Goal: Information Seeking & Learning: Learn about a topic

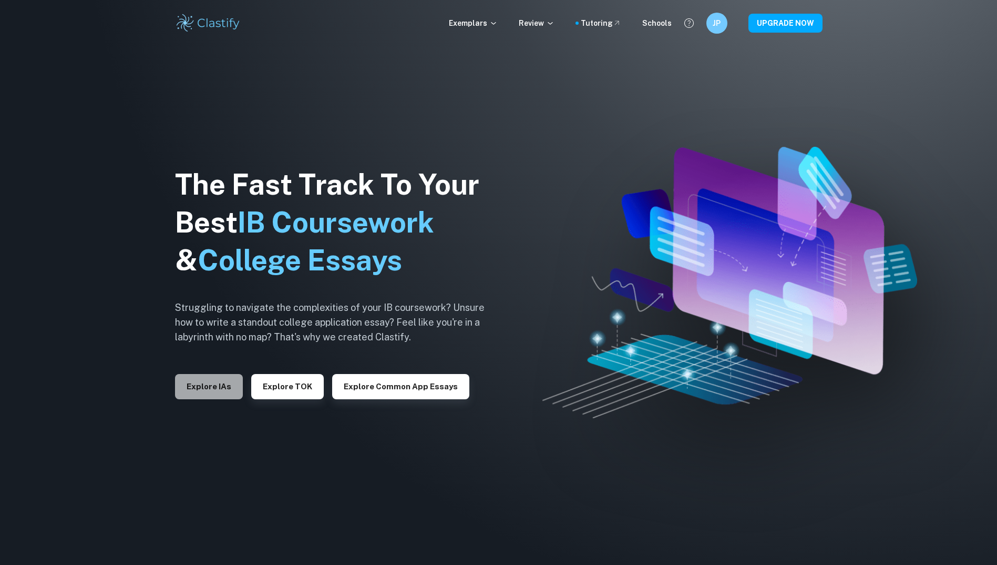
click at [230, 383] on button "Explore IAs" at bounding box center [209, 386] width 68 height 25
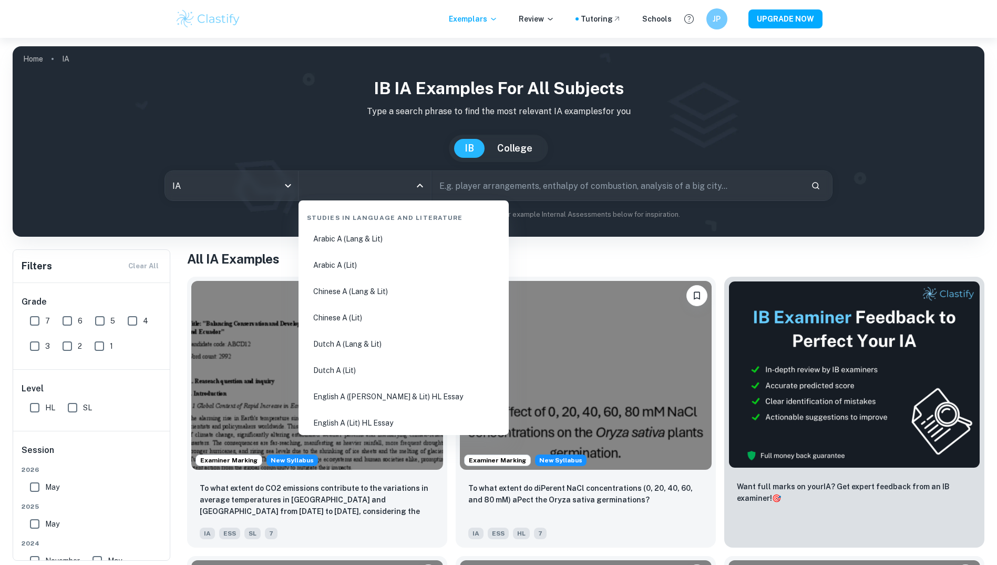
click at [384, 193] on input "All Subjects" at bounding box center [357, 186] width 108 height 20
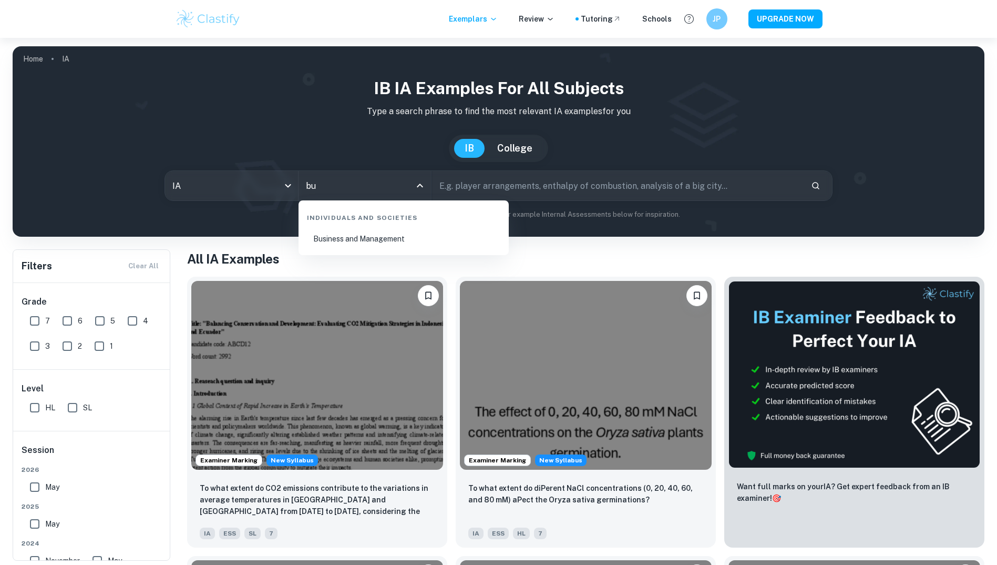
click at [342, 234] on li "Business and Management" at bounding box center [404, 239] width 202 height 24
type input "Business and Management"
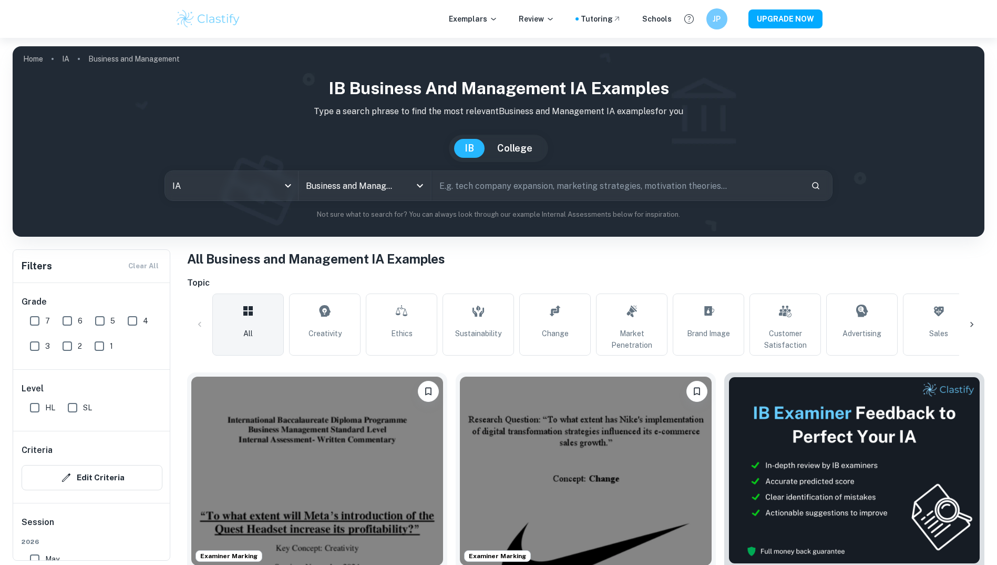
click at [973, 315] on div at bounding box center [971, 324] width 25 height 25
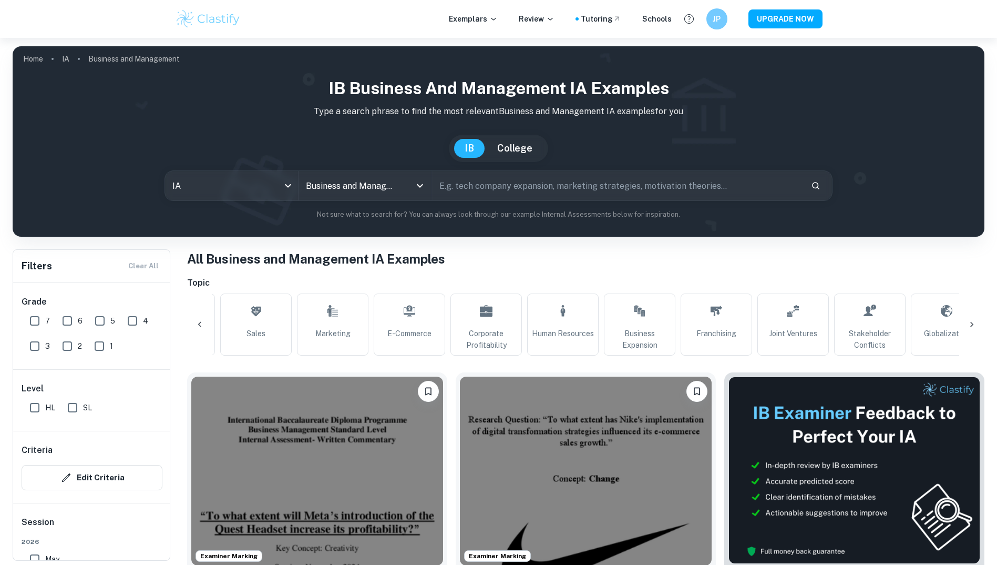
scroll to position [0, 704]
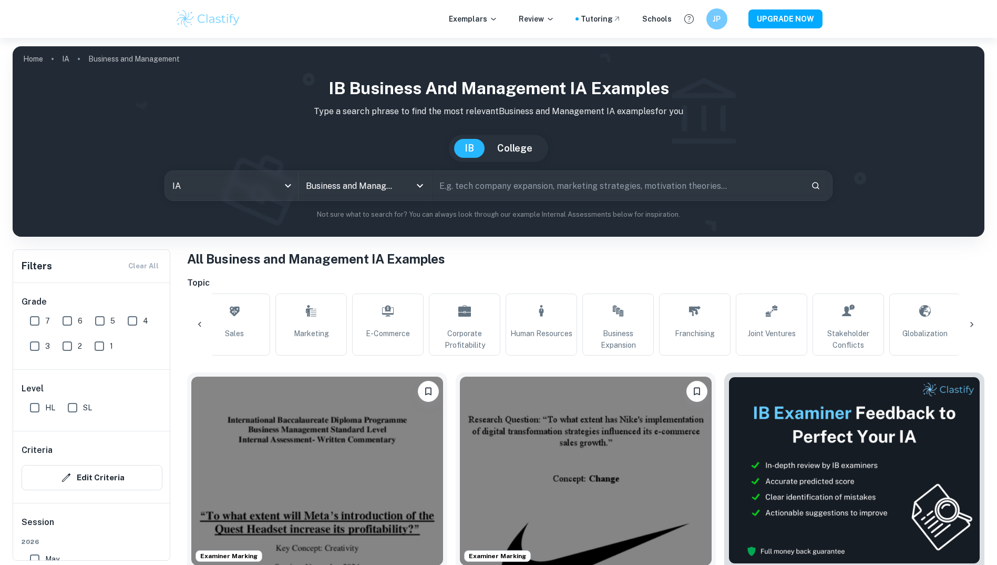
click at [966, 319] on div at bounding box center [971, 324] width 25 height 25
click at [558, 335] on span "Acquisition and Growth" at bounding box center [540, 339] width 62 height 23
type input "Acquisition and Growth"
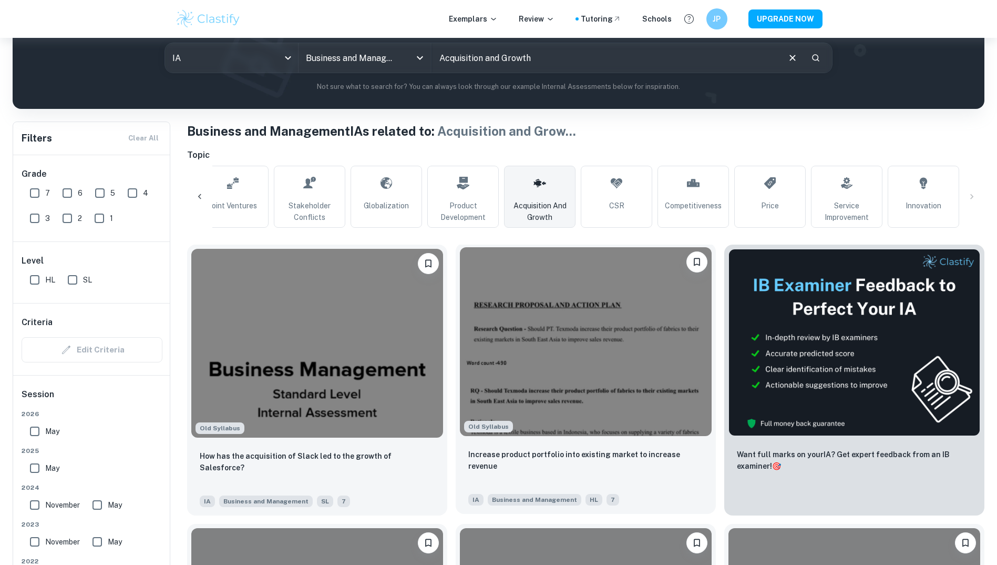
scroll to position [158, 0]
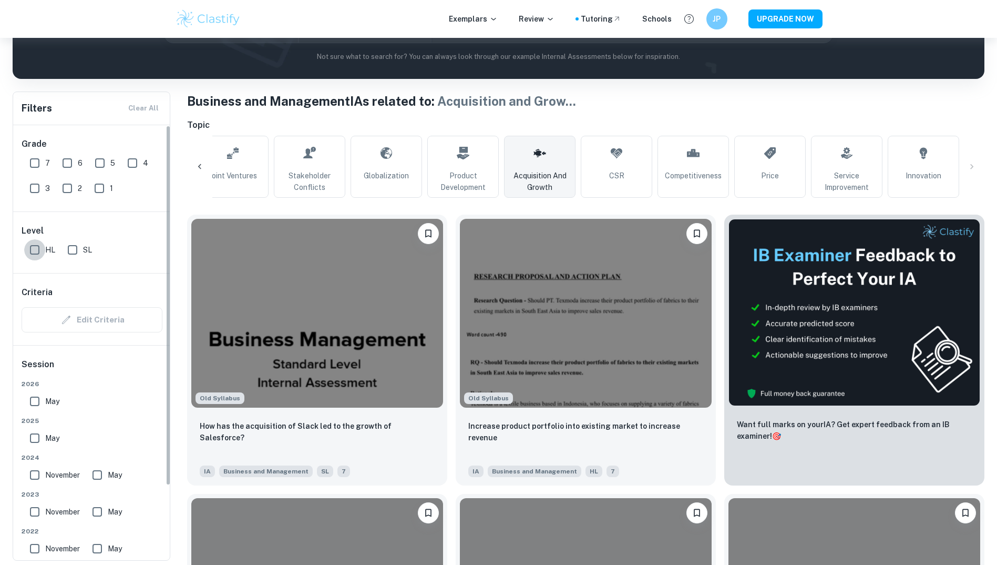
click at [32, 247] on input "HL" at bounding box center [34, 249] width 21 height 21
checkbox input "true"
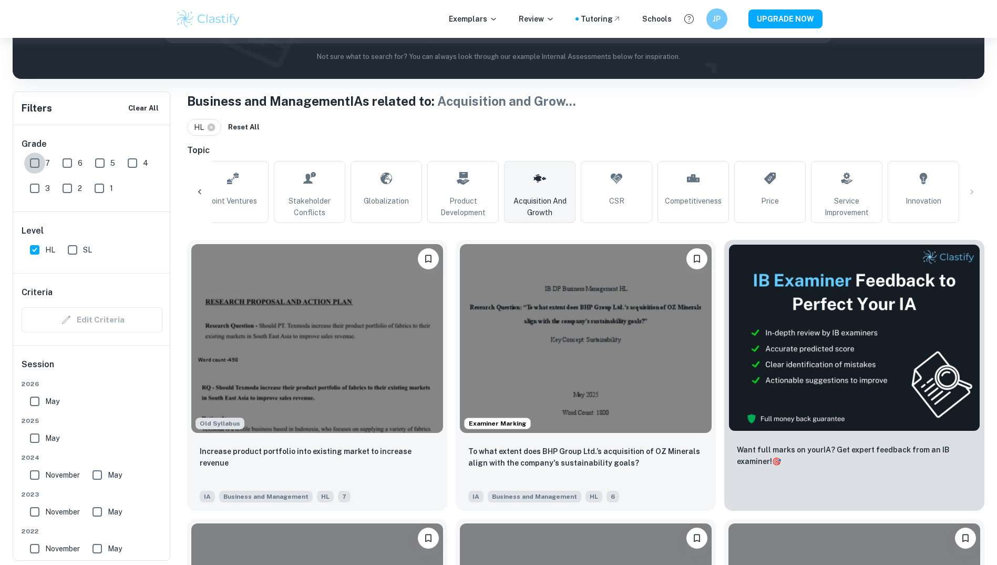
click at [32, 167] on input "7" at bounding box center [34, 162] width 21 height 21
checkbox input "true"
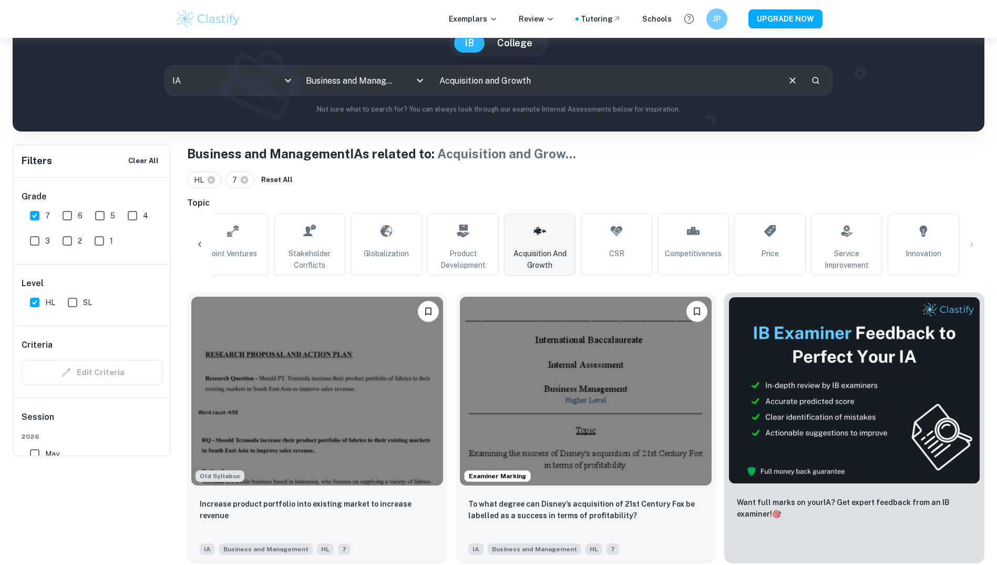
scroll to position [0, 0]
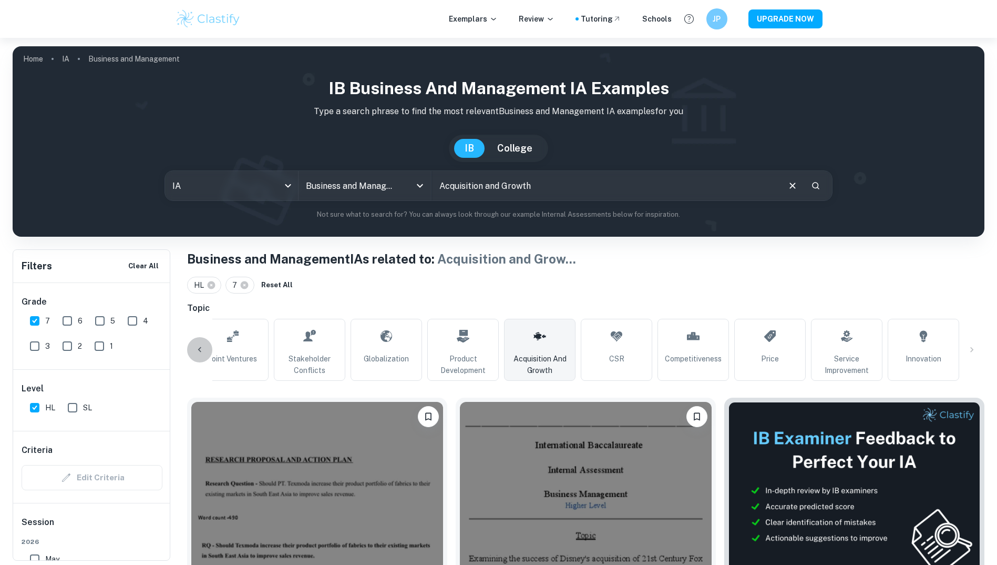
click at [193, 350] on div at bounding box center [199, 349] width 25 height 25
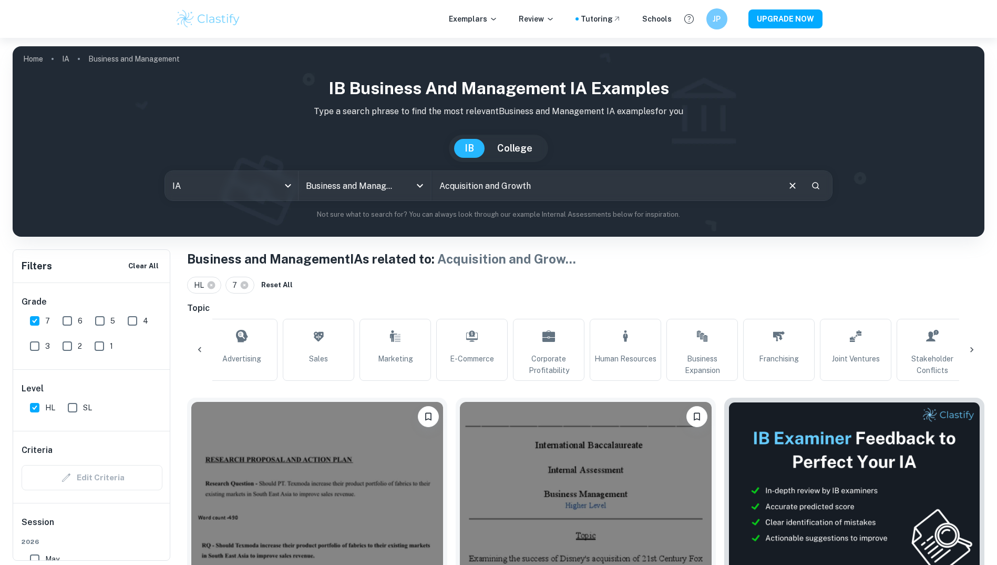
scroll to position [0, 539]
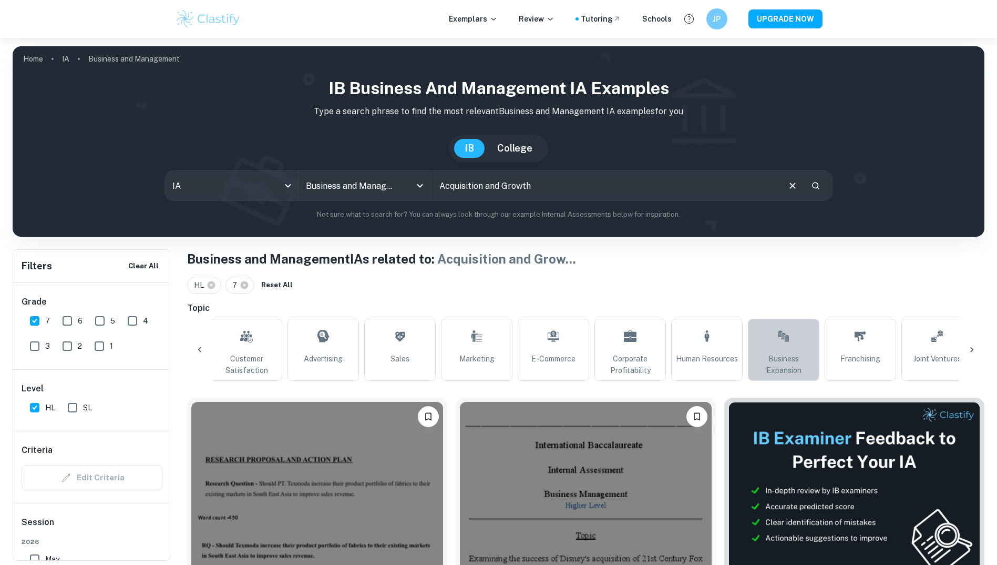
click at [769, 337] on link "Business Expansion" at bounding box center [783, 350] width 71 height 62
type input "Business Expansion"
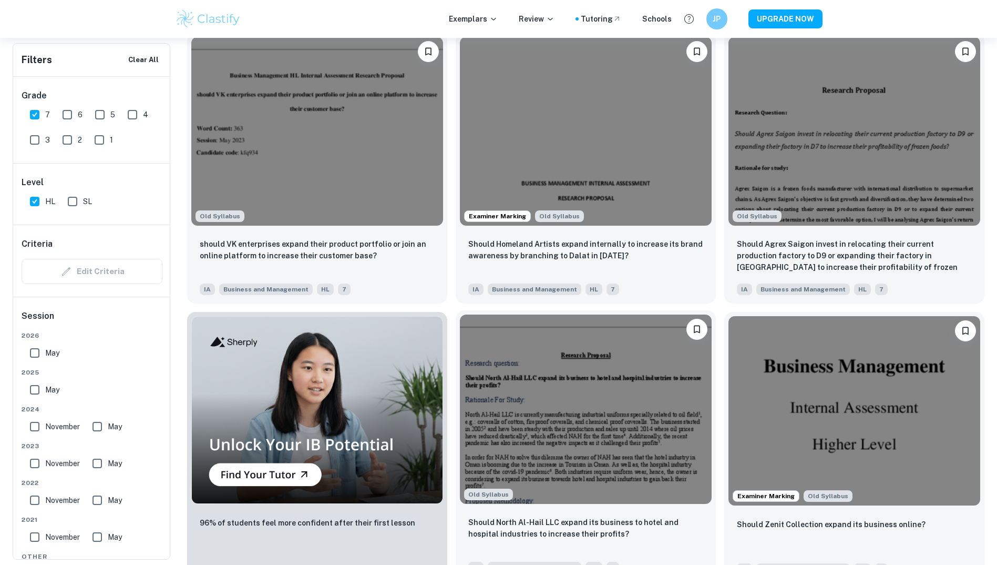
scroll to position [683, 0]
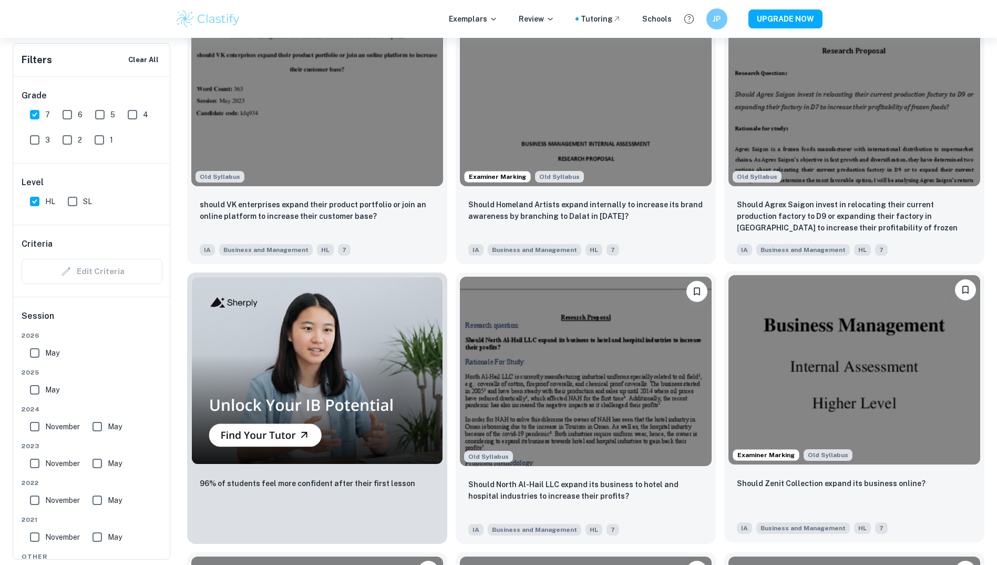
click at [812, 355] on img at bounding box center [855, 369] width 252 height 189
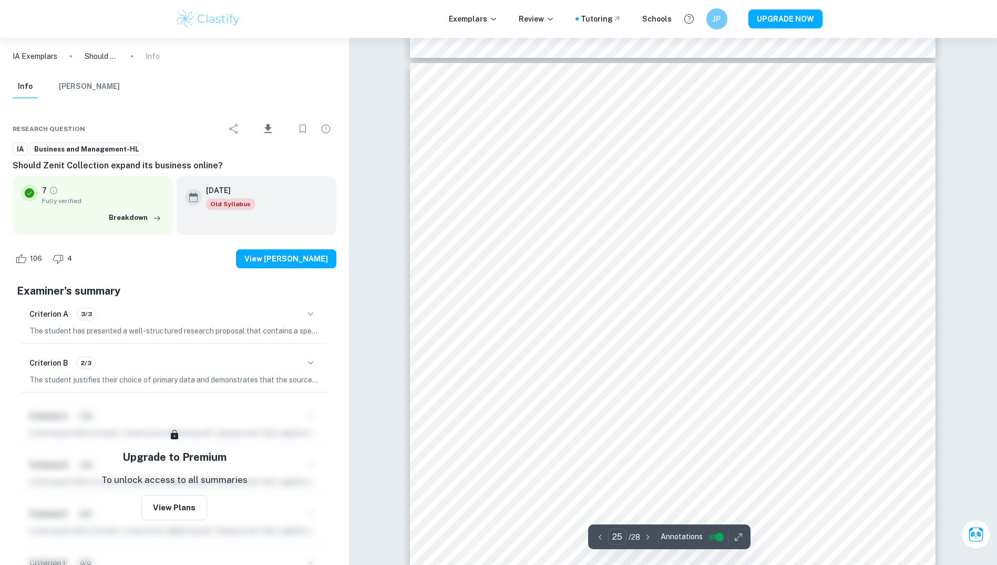
scroll to position [18378, 0]
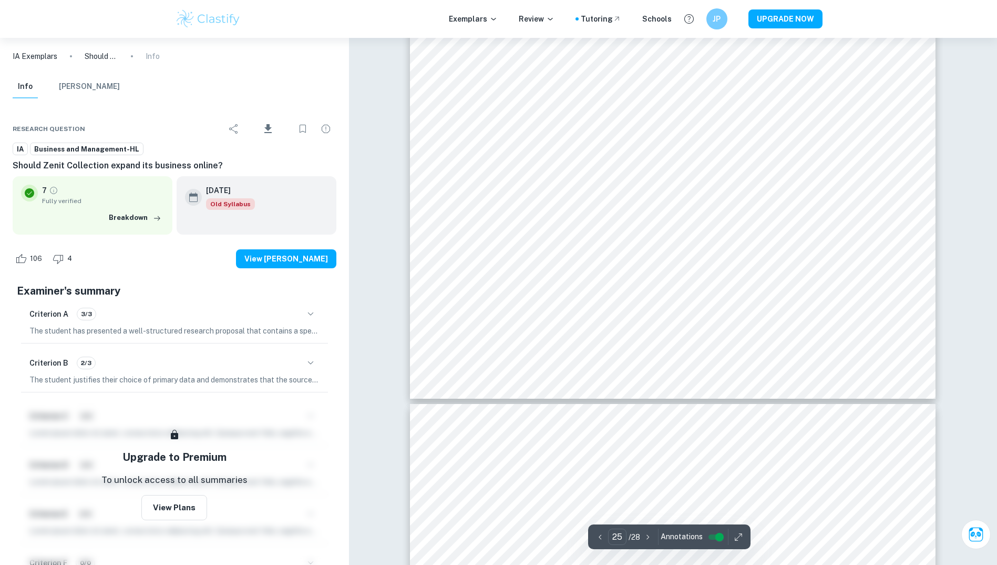
type input "26"
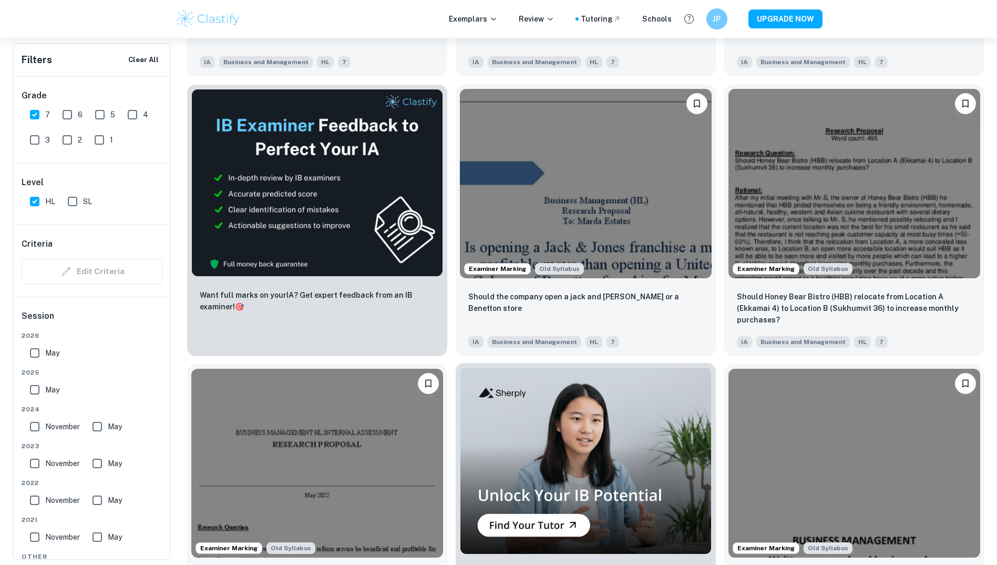
scroll to position [2155, 0]
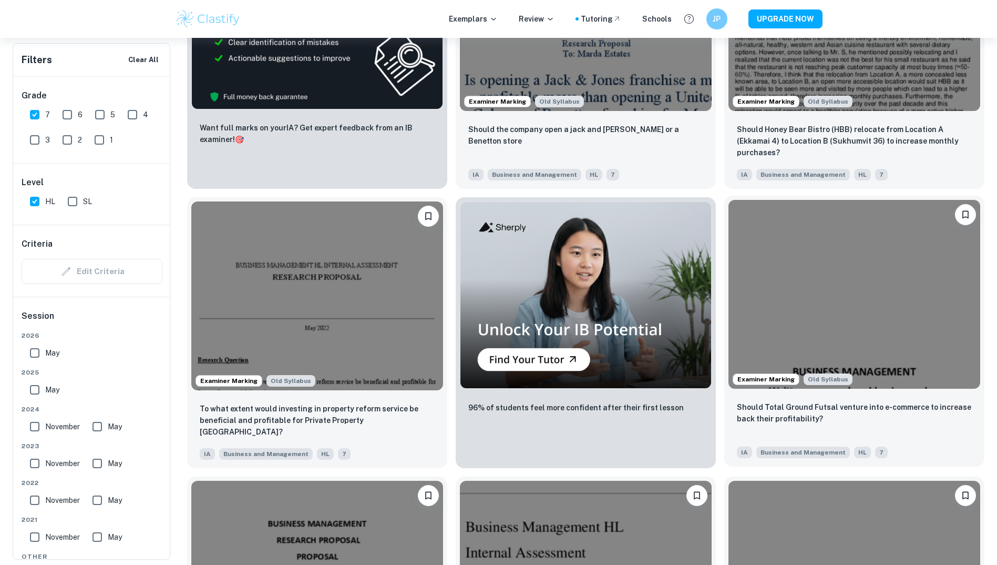
click at [811, 316] on img at bounding box center [855, 294] width 252 height 189
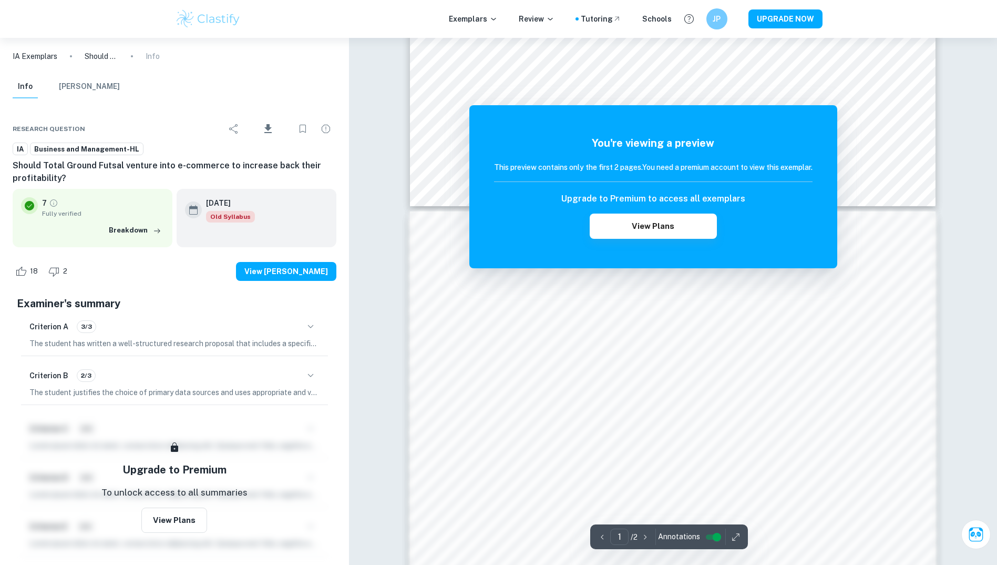
scroll to position [573, 0]
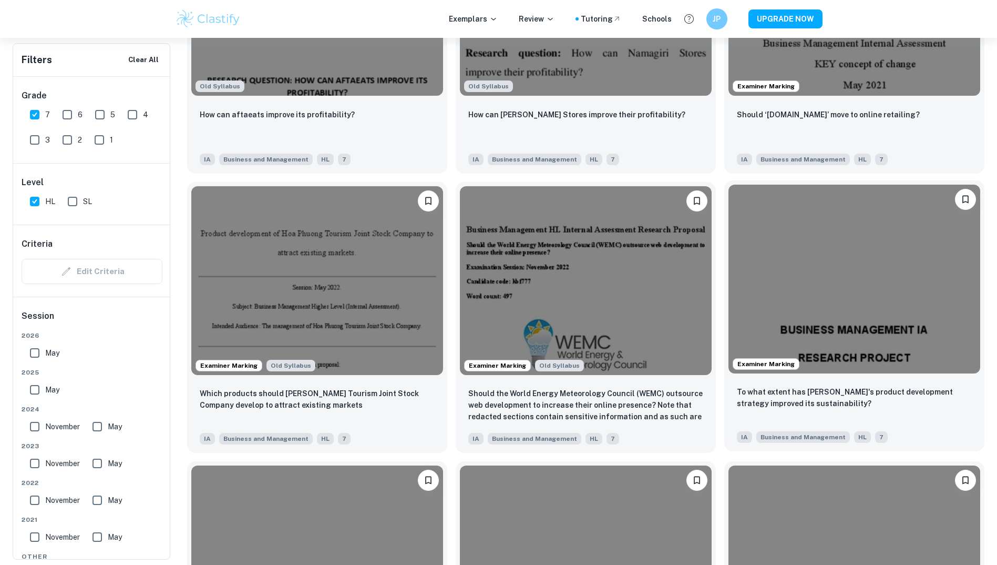
scroll to position [2734, 0]
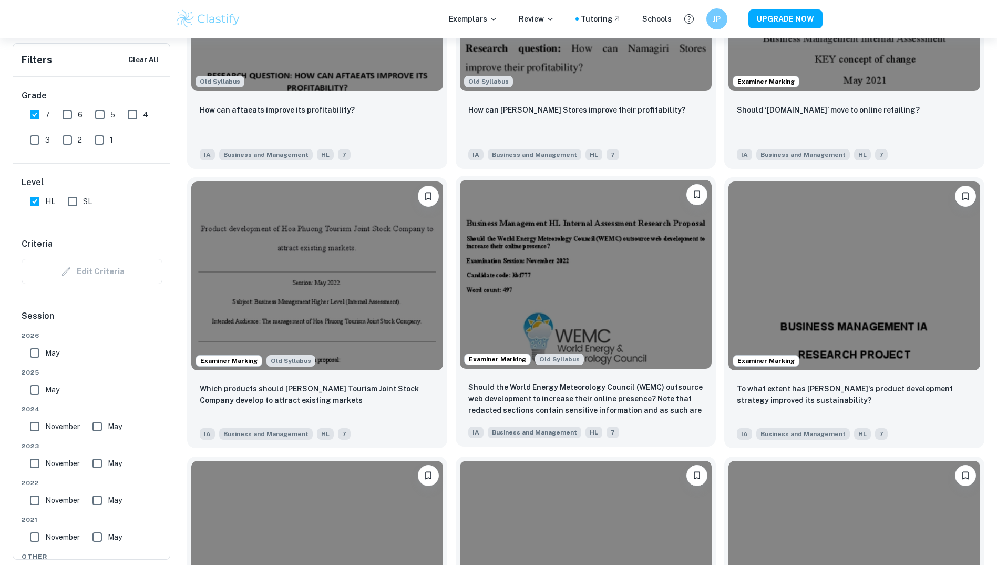
click at [612, 266] on img at bounding box center [586, 274] width 252 height 189
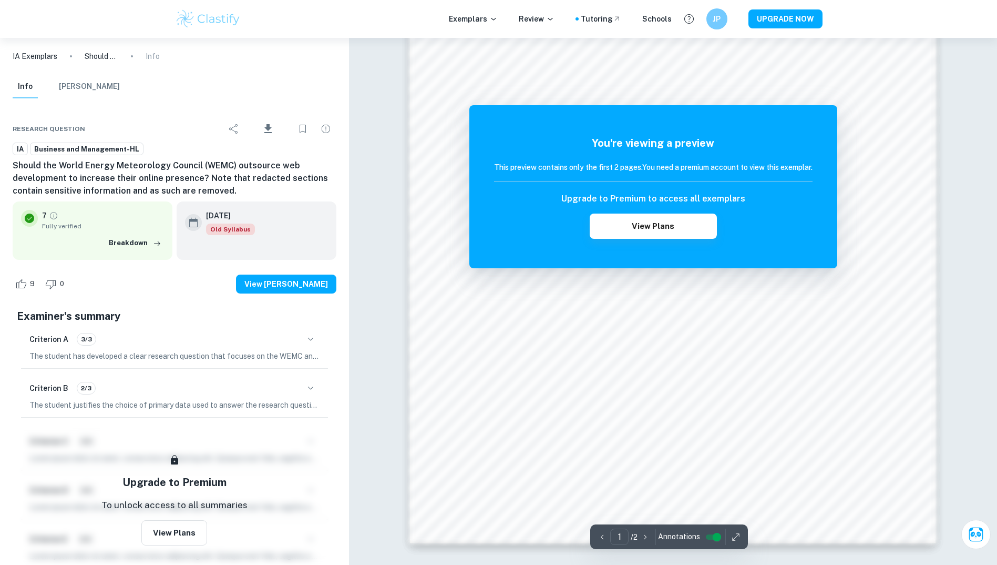
scroll to position [1049, 0]
